Goal: Information Seeking & Learning: Learn about a topic

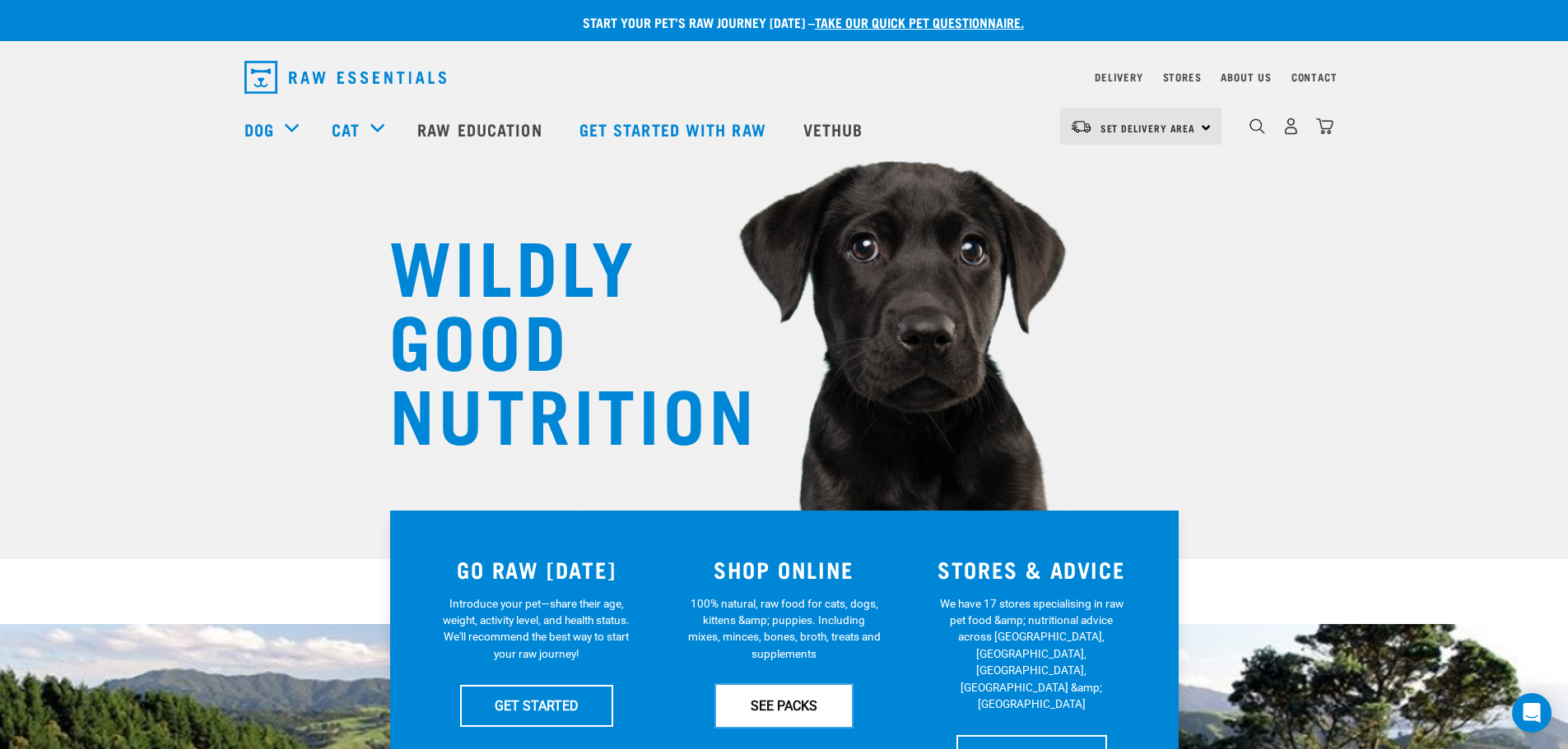
click at [777, 702] on link "SEE PACKS" at bounding box center [784, 706] width 135 height 41
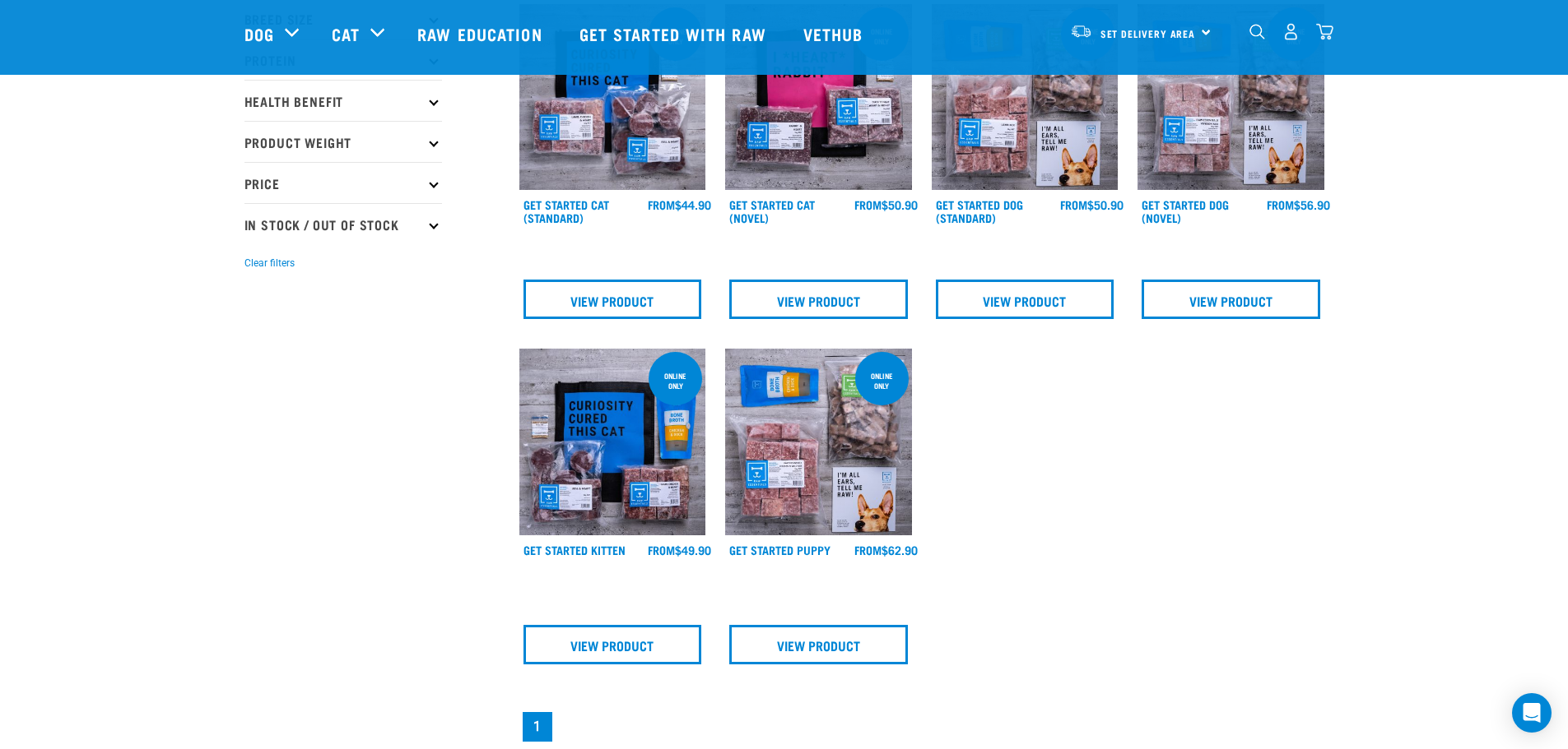
scroll to position [247, 0]
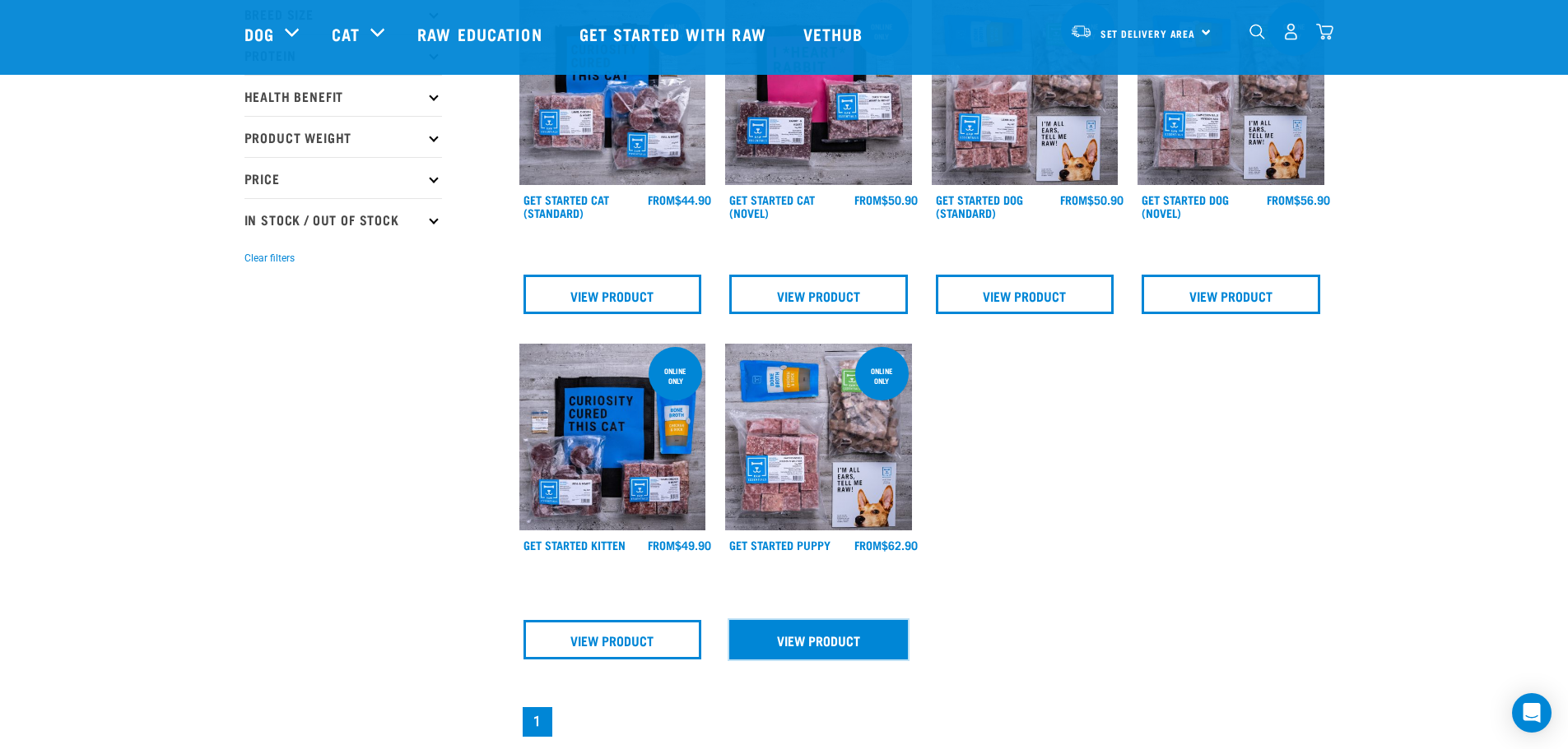
click at [837, 647] on link "View Product" at bounding box center [819, 640] width 178 height 40
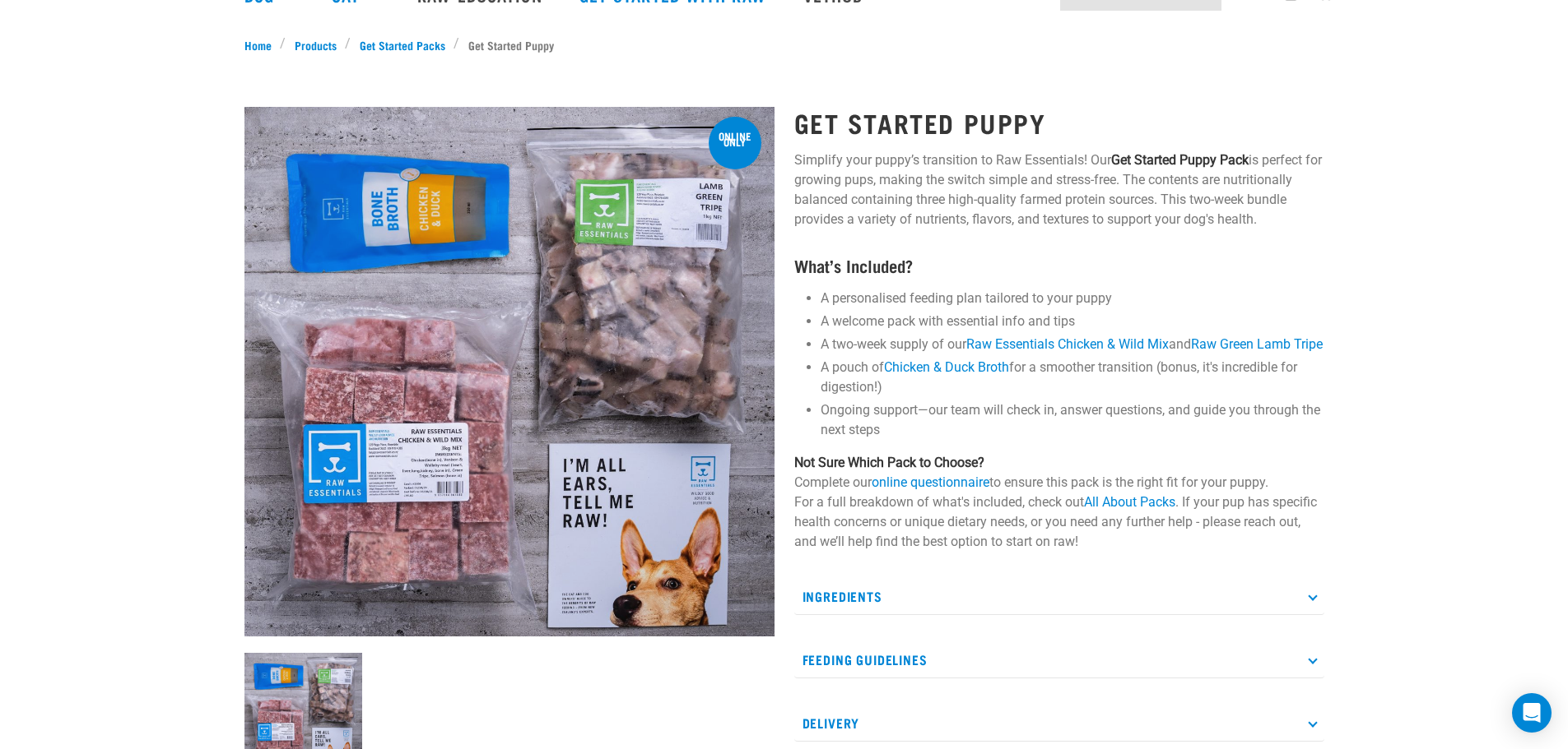
scroll to position [164, 0]
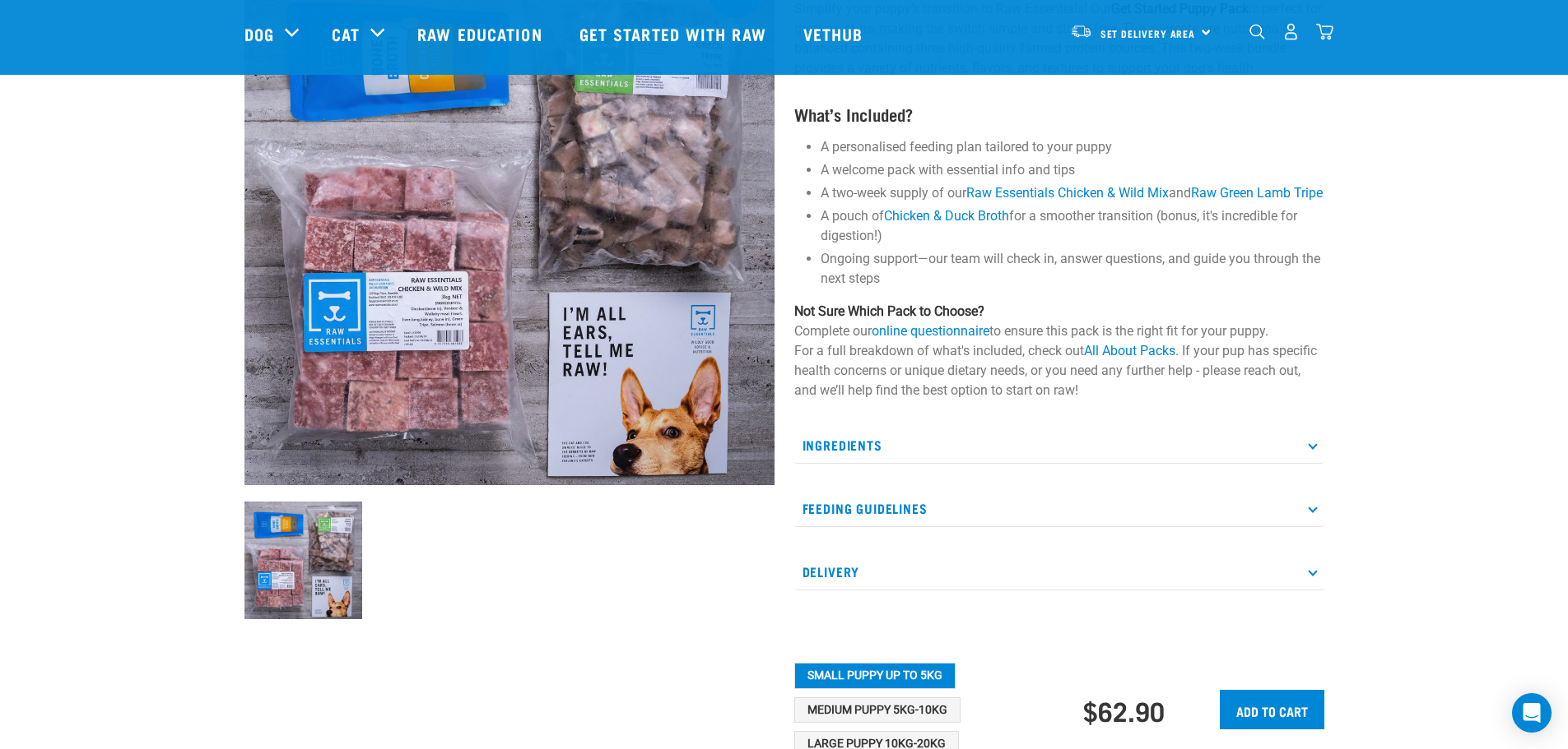
click at [1309, 449] on icon at bounding box center [1312, 444] width 9 height 9
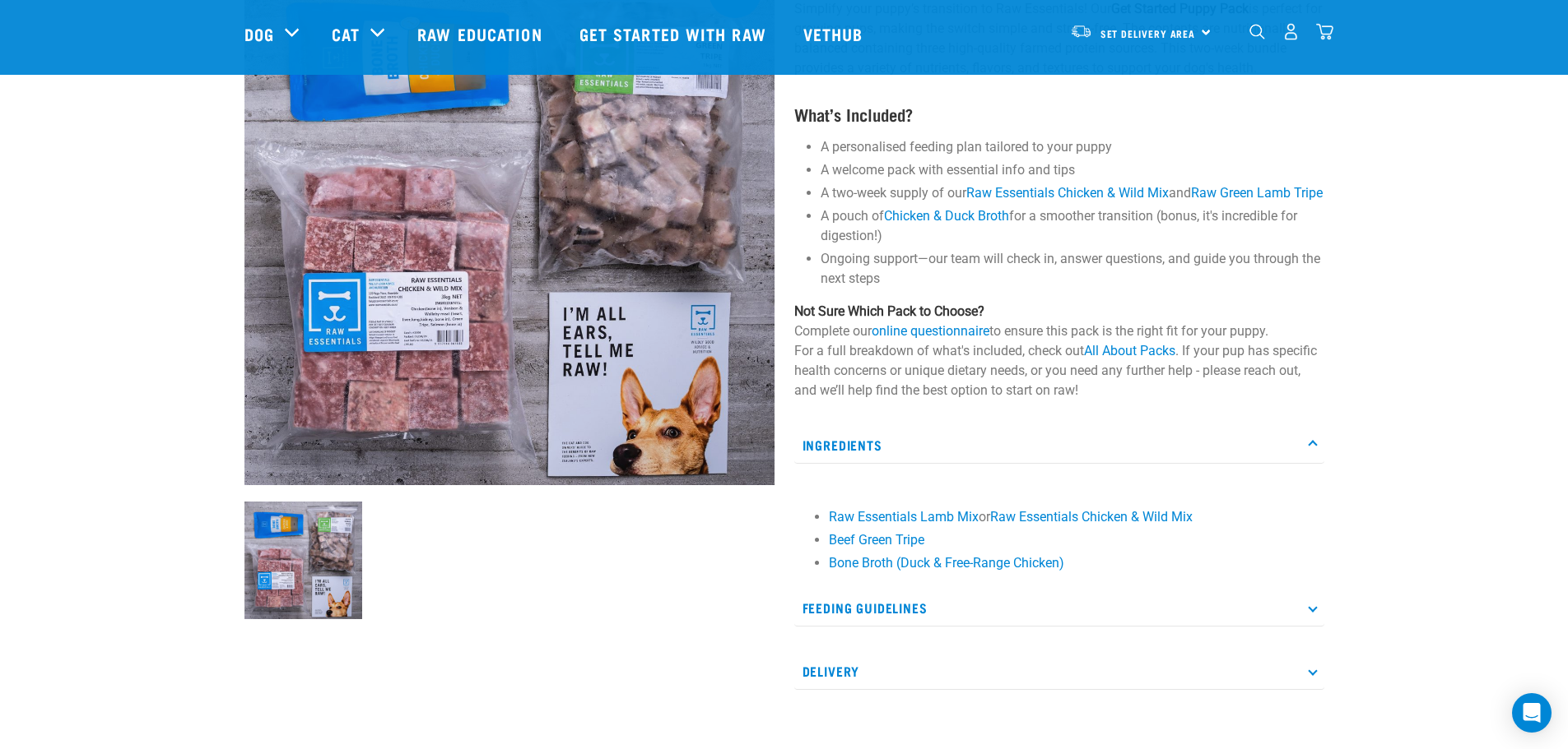
scroll to position [247, 0]
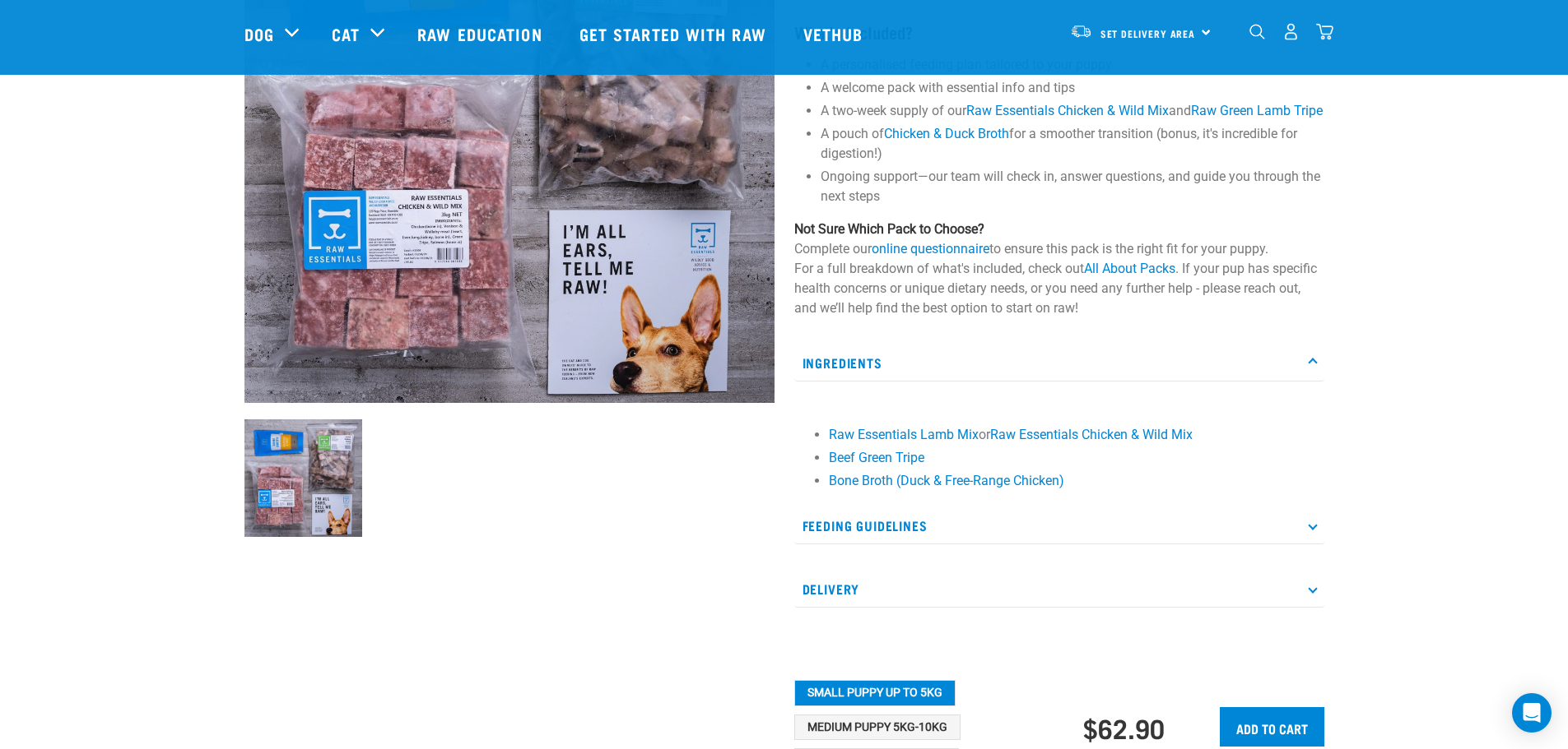
click at [1309, 544] on p "Feeding Guidelines" at bounding box center [1058, 526] width 530 height 37
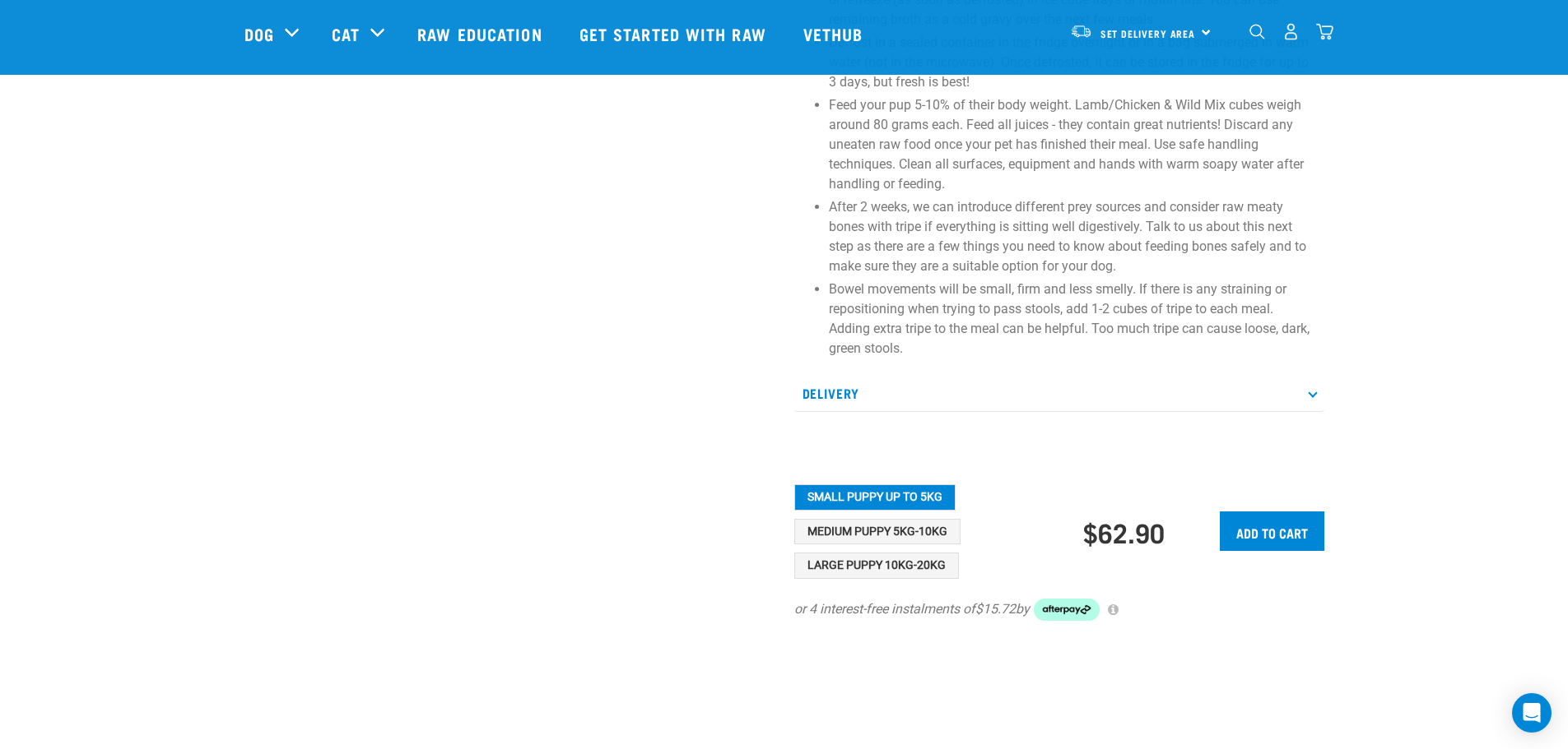
scroll to position [905, 0]
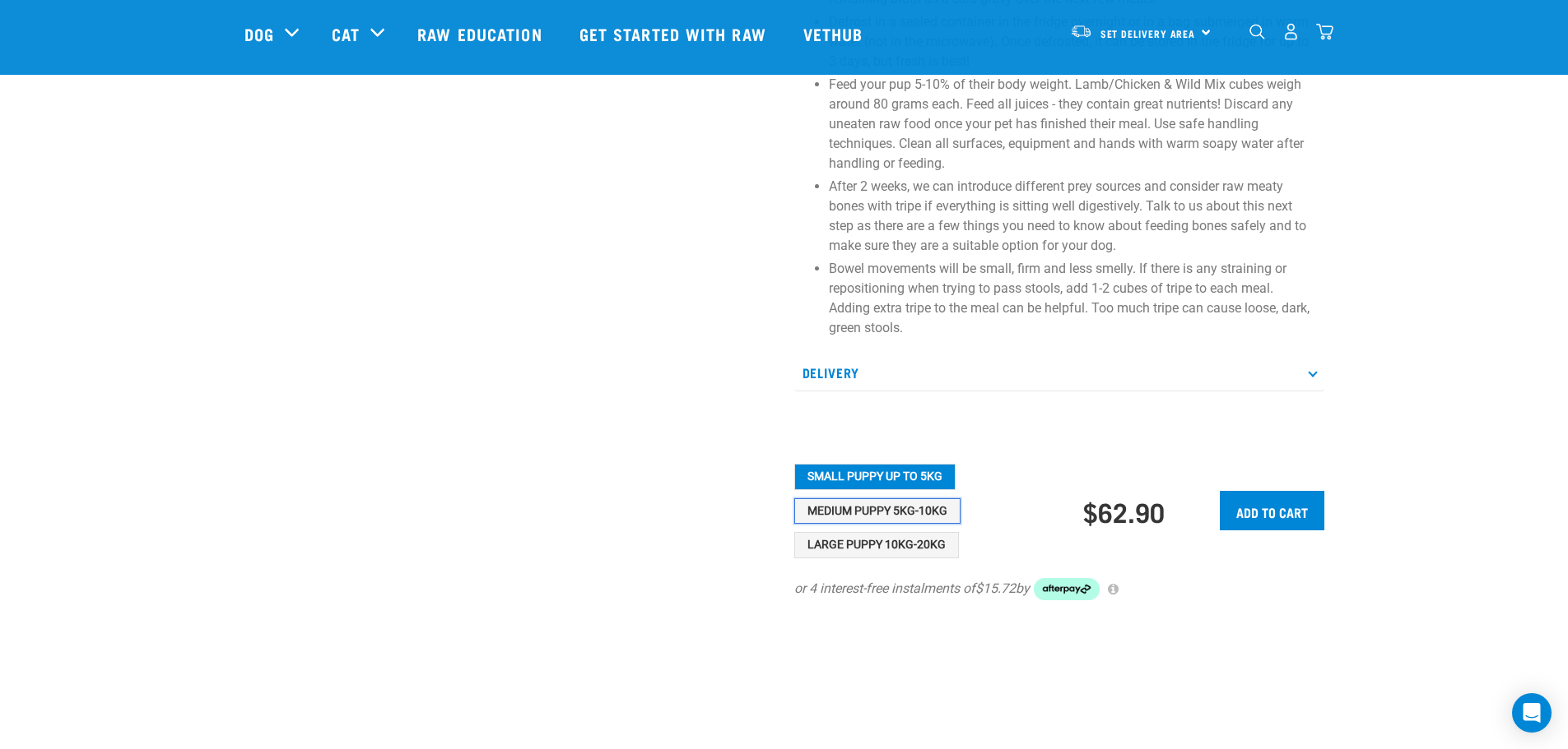
click at [862, 525] on button "Medium Puppy 5kg-10kg" at bounding box center [877, 512] width 166 height 26
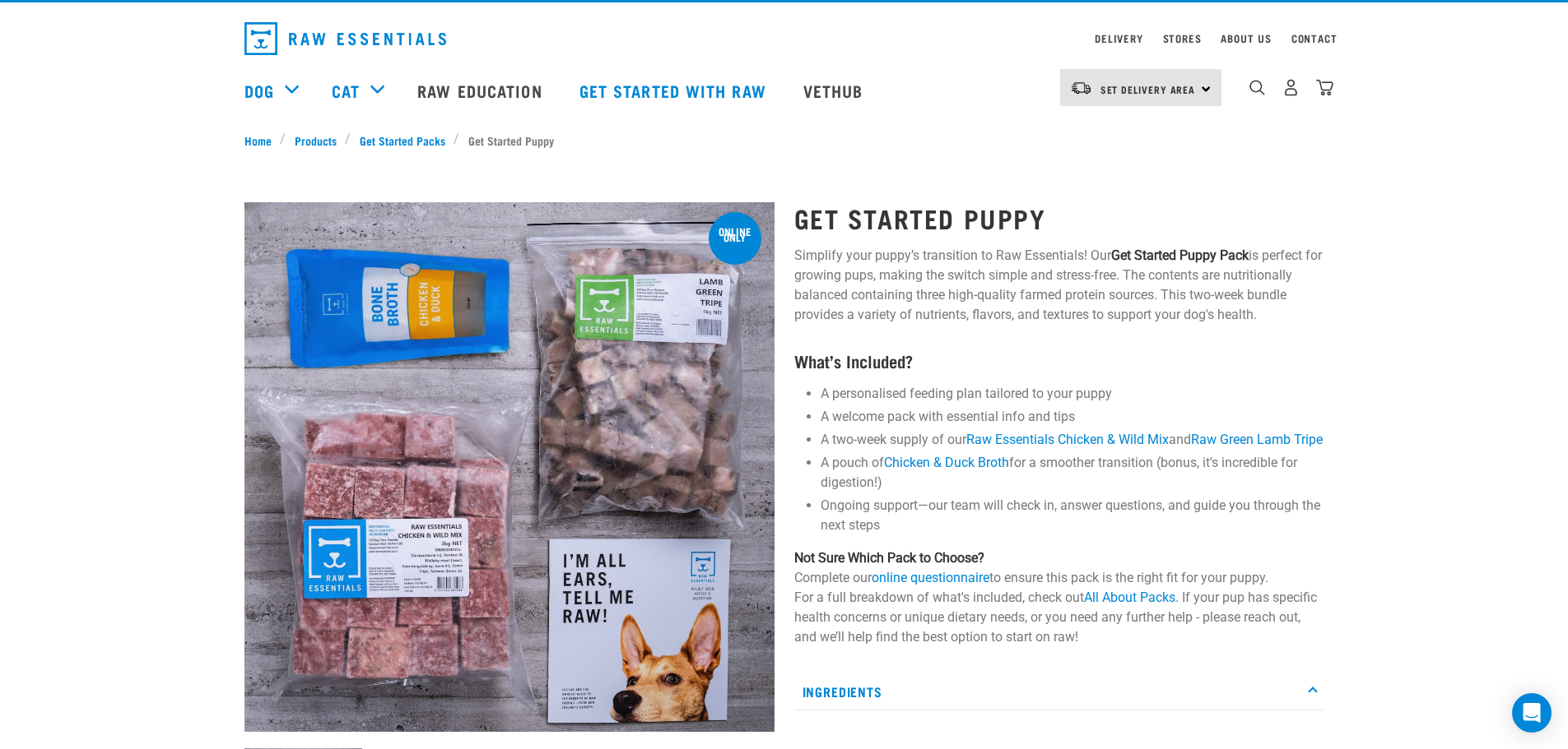
scroll to position [0, 0]
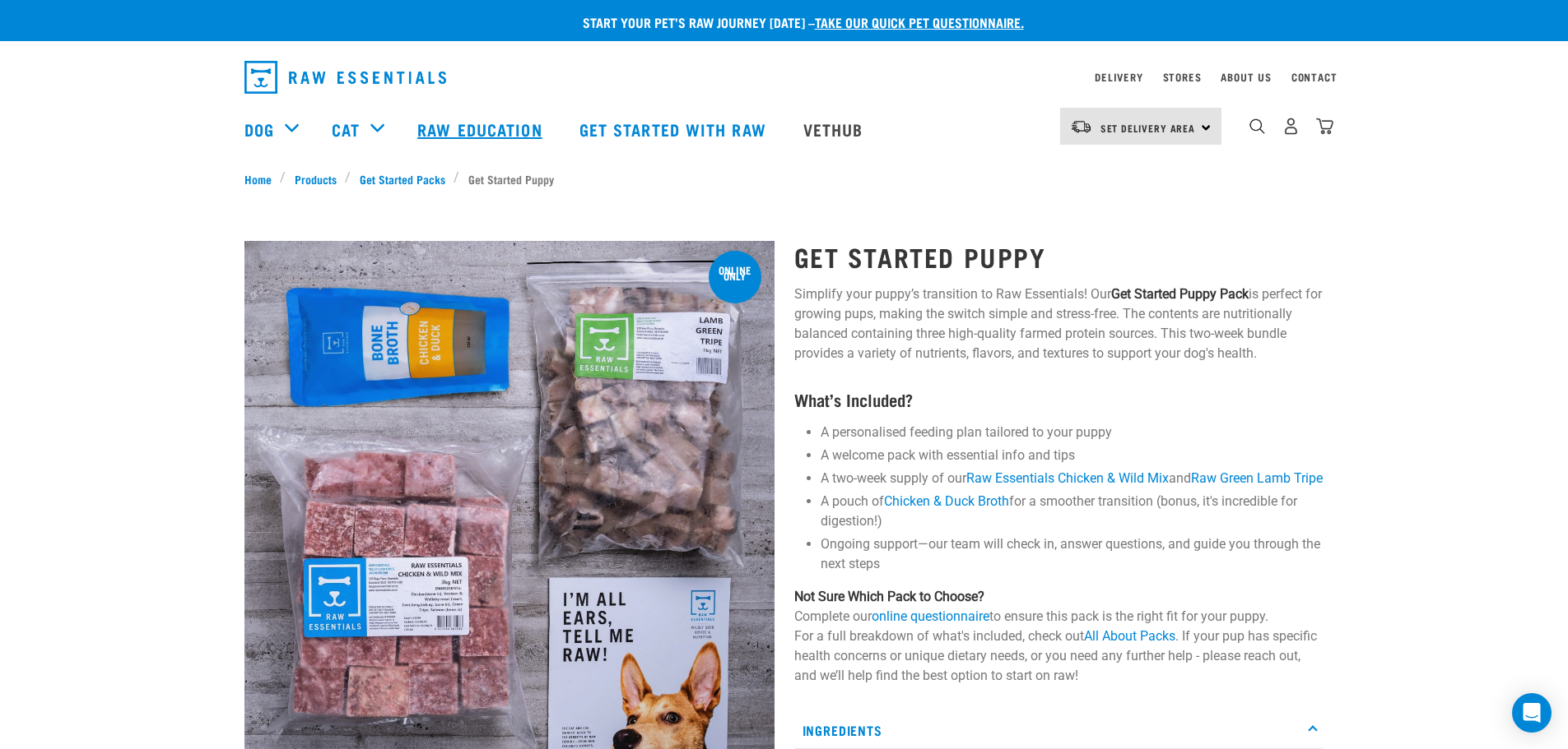
click at [498, 126] on link "Raw Education" at bounding box center [481, 130] width 161 height 66
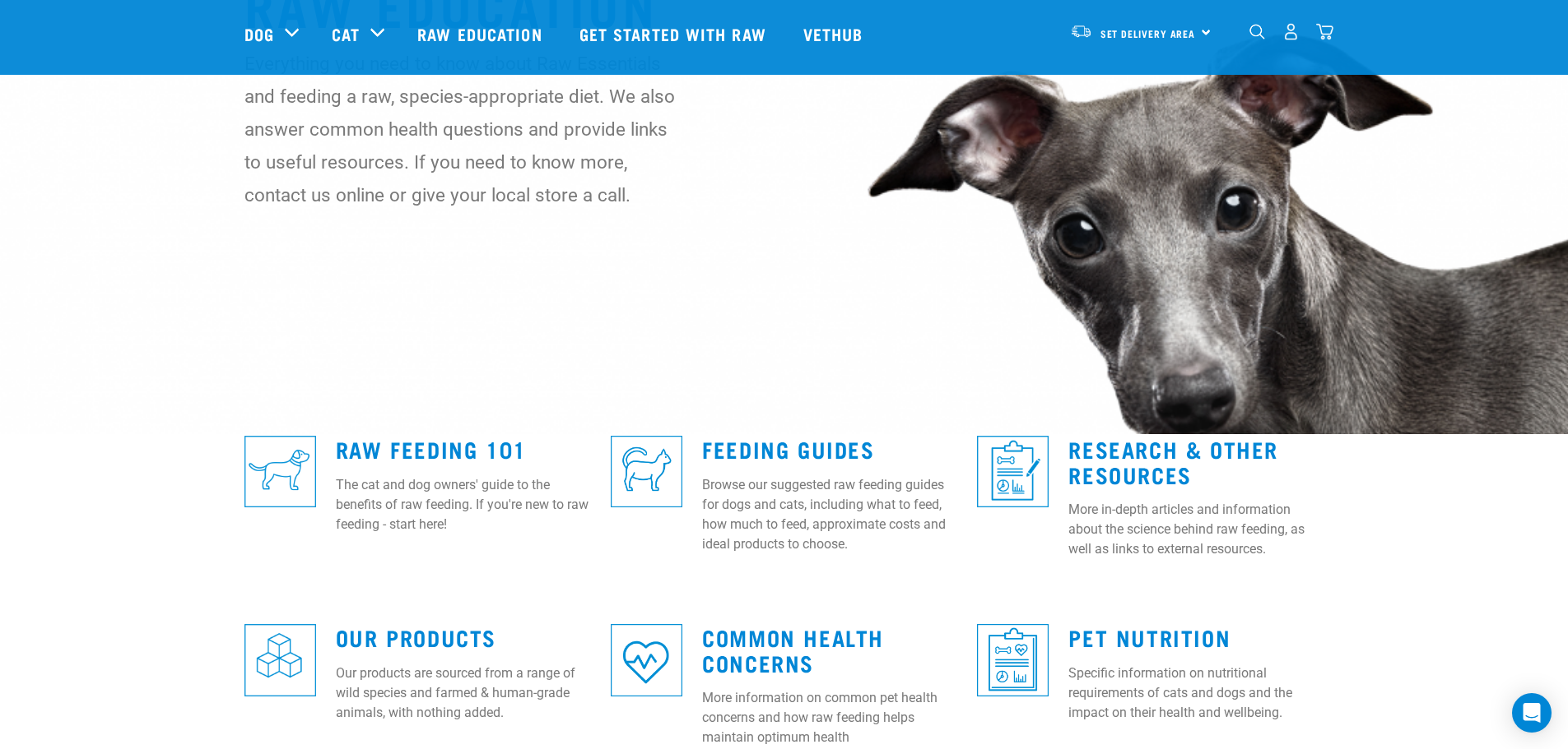
scroll to position [164, 0]
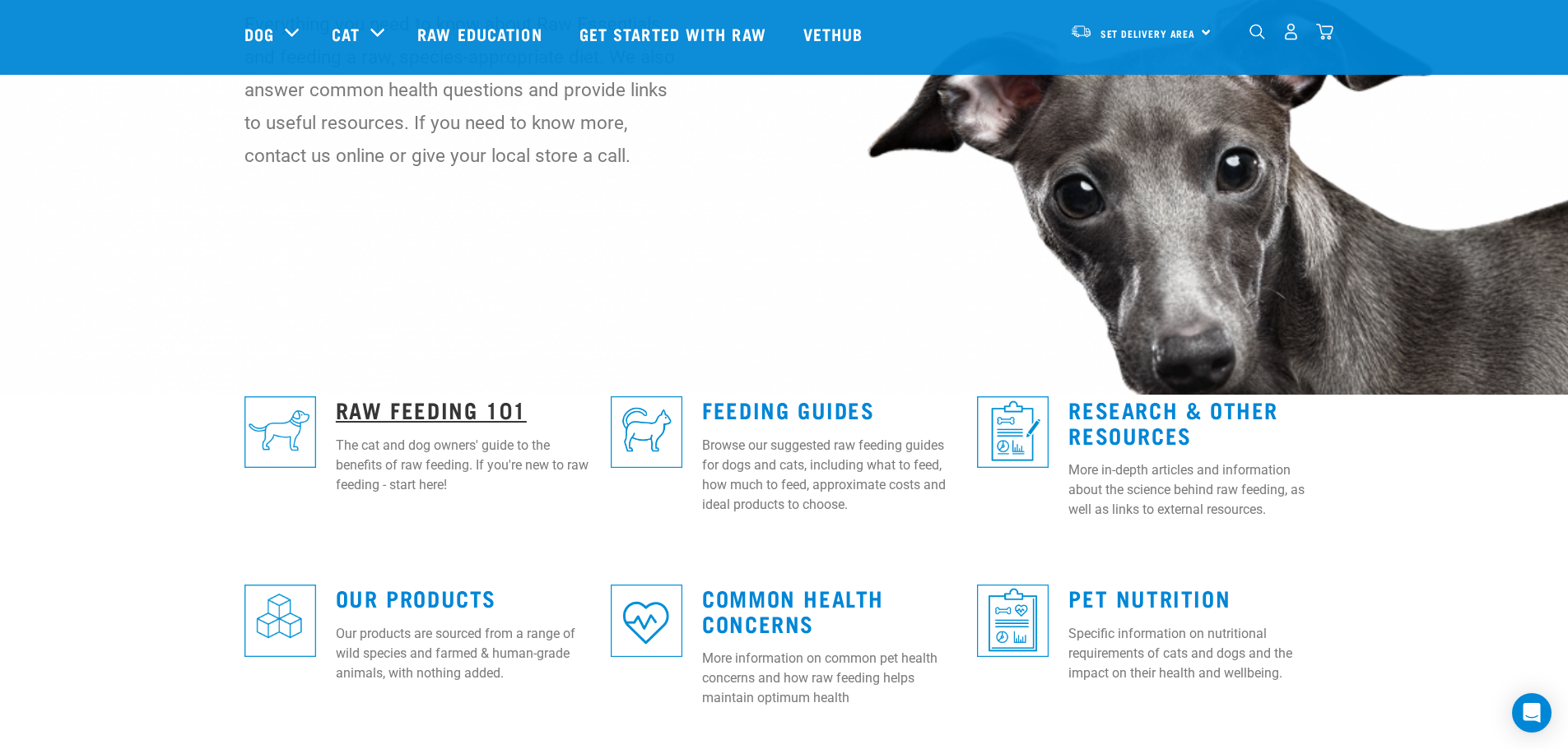
click at [427, 410] on link "Raw Feeding 101" at bounding box center [430, 409] width 191 height 12
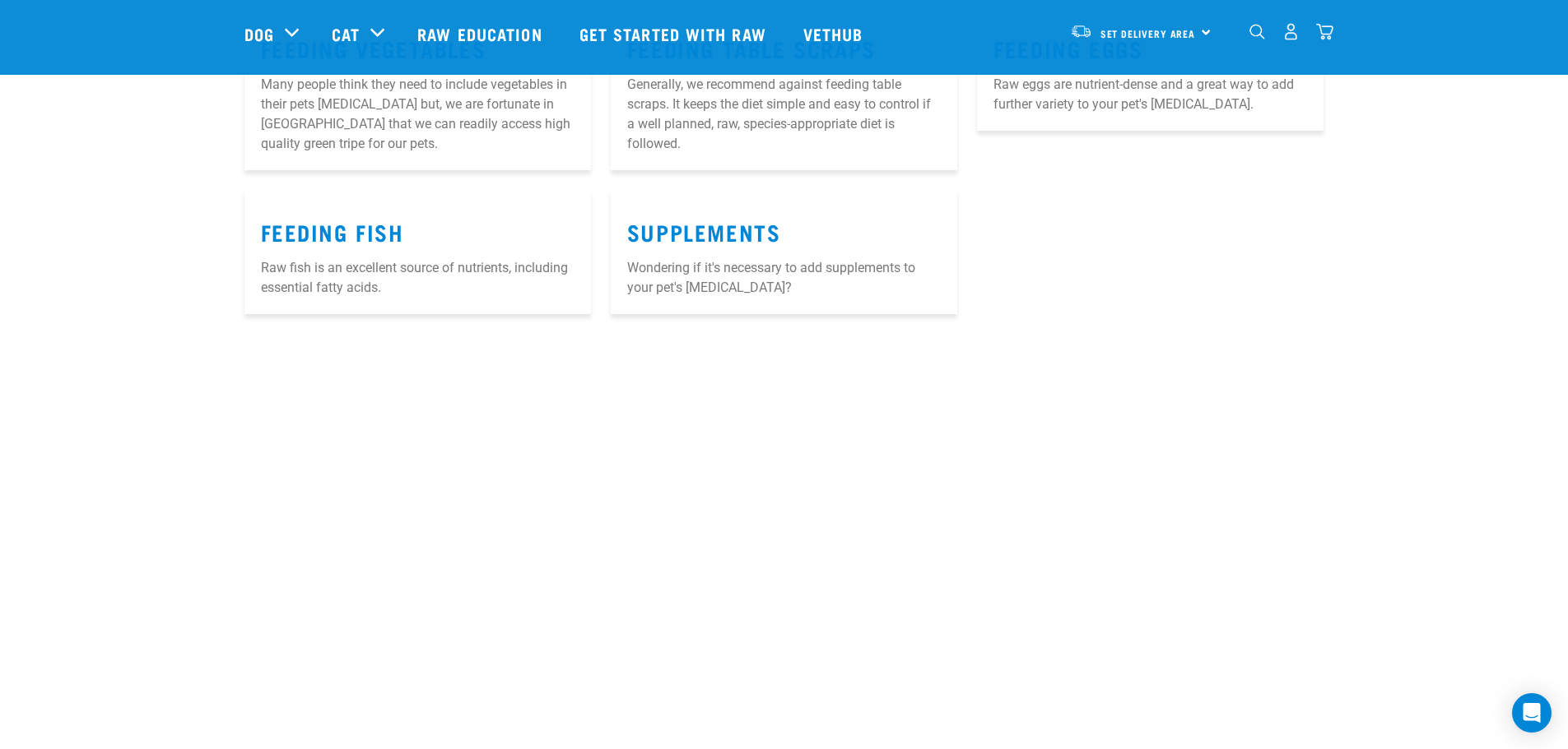
scroll to position [2303, 0]
